Goal: Information Seeking & Learning: Learn about a topic

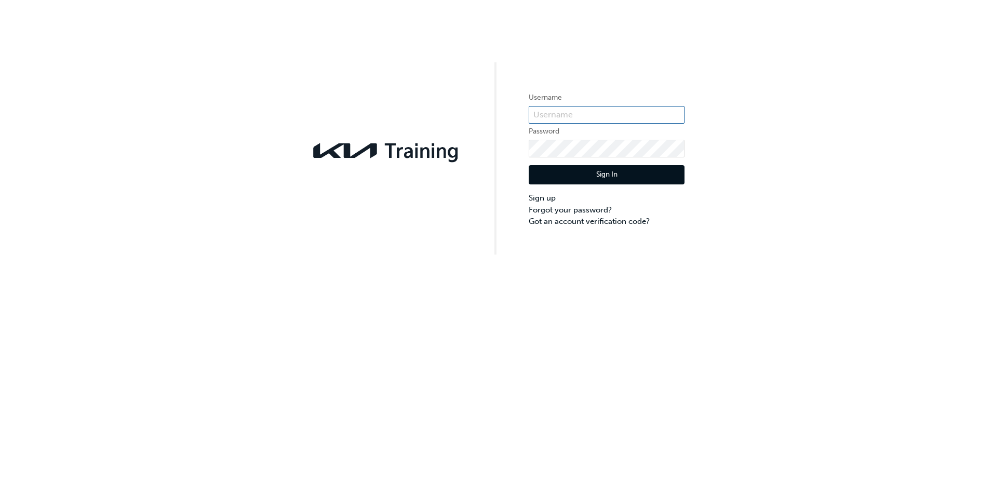
click at [572, 119] on input "text" at bounding box center [607, 115] width 156 height 18
type input "KAU86016I8"
click button "Sign In" at bounding box center [607, 175] width 156 height 20
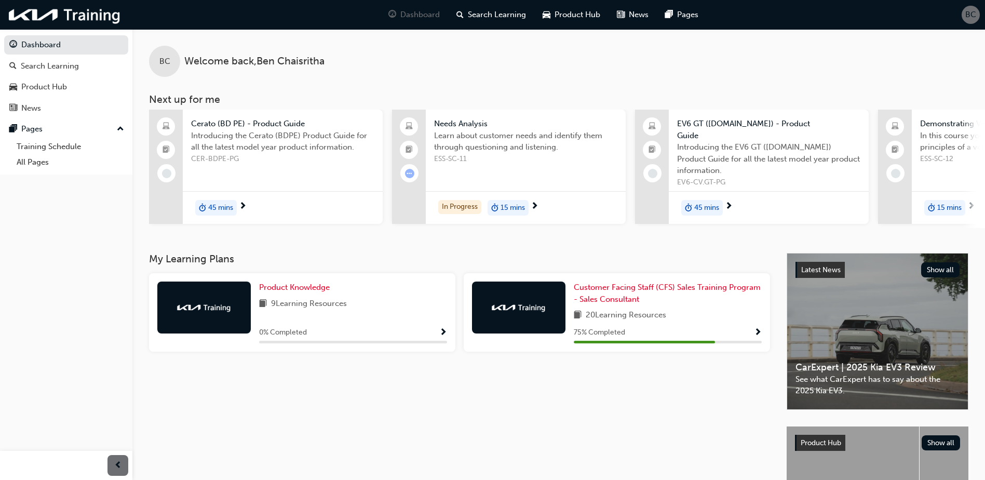
click at [762, 326] on div "Customer Facing Staff (CFS) Sales Training Program - Sales Consultant 20 Learni…" at bounding box center [617, 312] width 306 height 78
click at [759, 328] on span "Show Progress" at bounding box center [758, 332] width 8 height 9
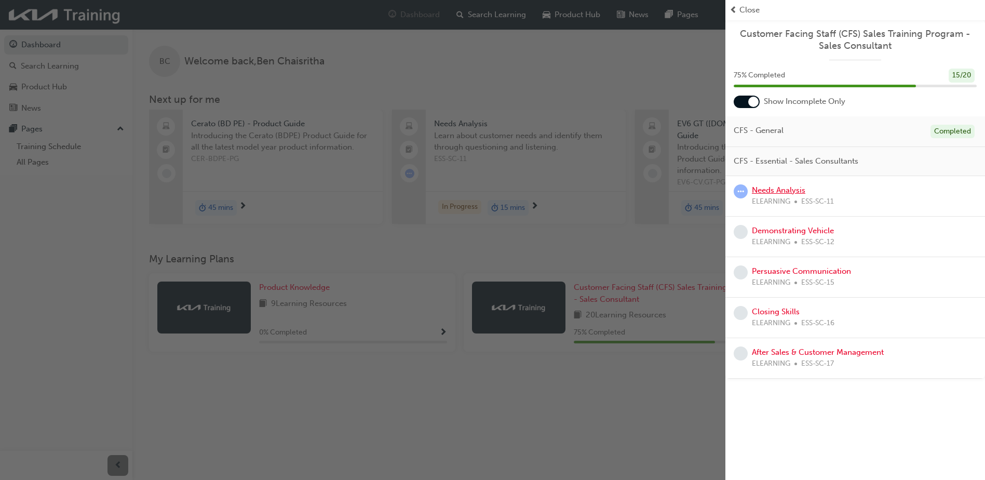
click at [780, 193] on link "Needs Analysis" at bounding box center [778, 189] width 53 height 9
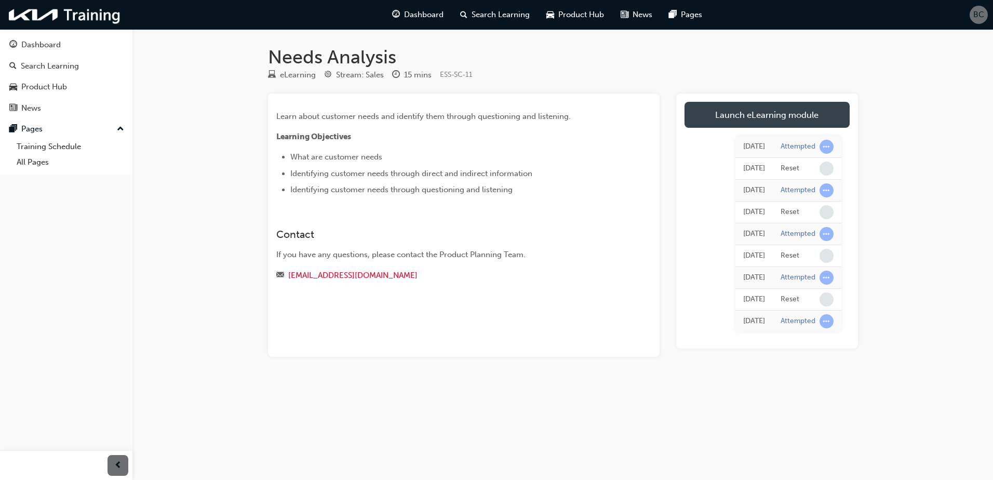
click at [773, 111] on link "Launch eLearning module" at bounding box center [766, 115] width 165 height 26
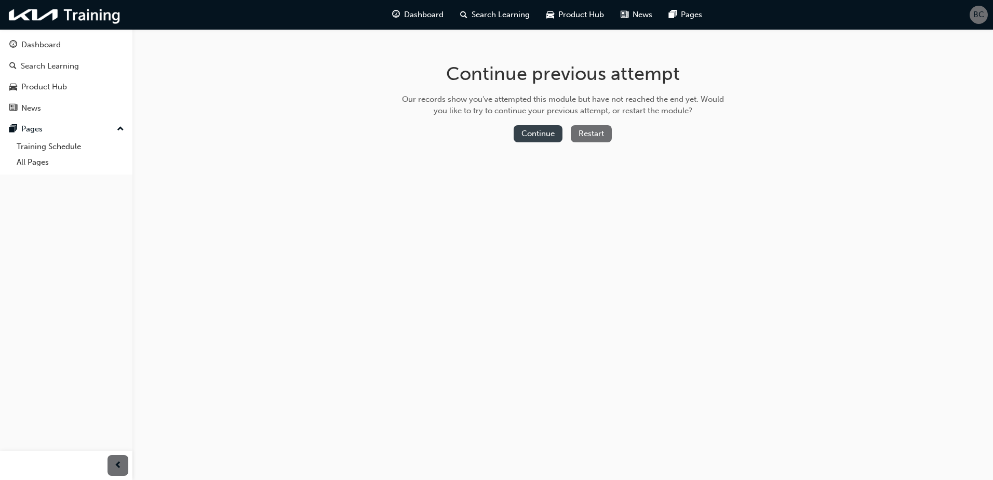
click at [529, 135] on button "Continue" at bounding box center [537, 133] width 49 height 17
